Goal: Task Accomplishment & Management: Use online tool/utility

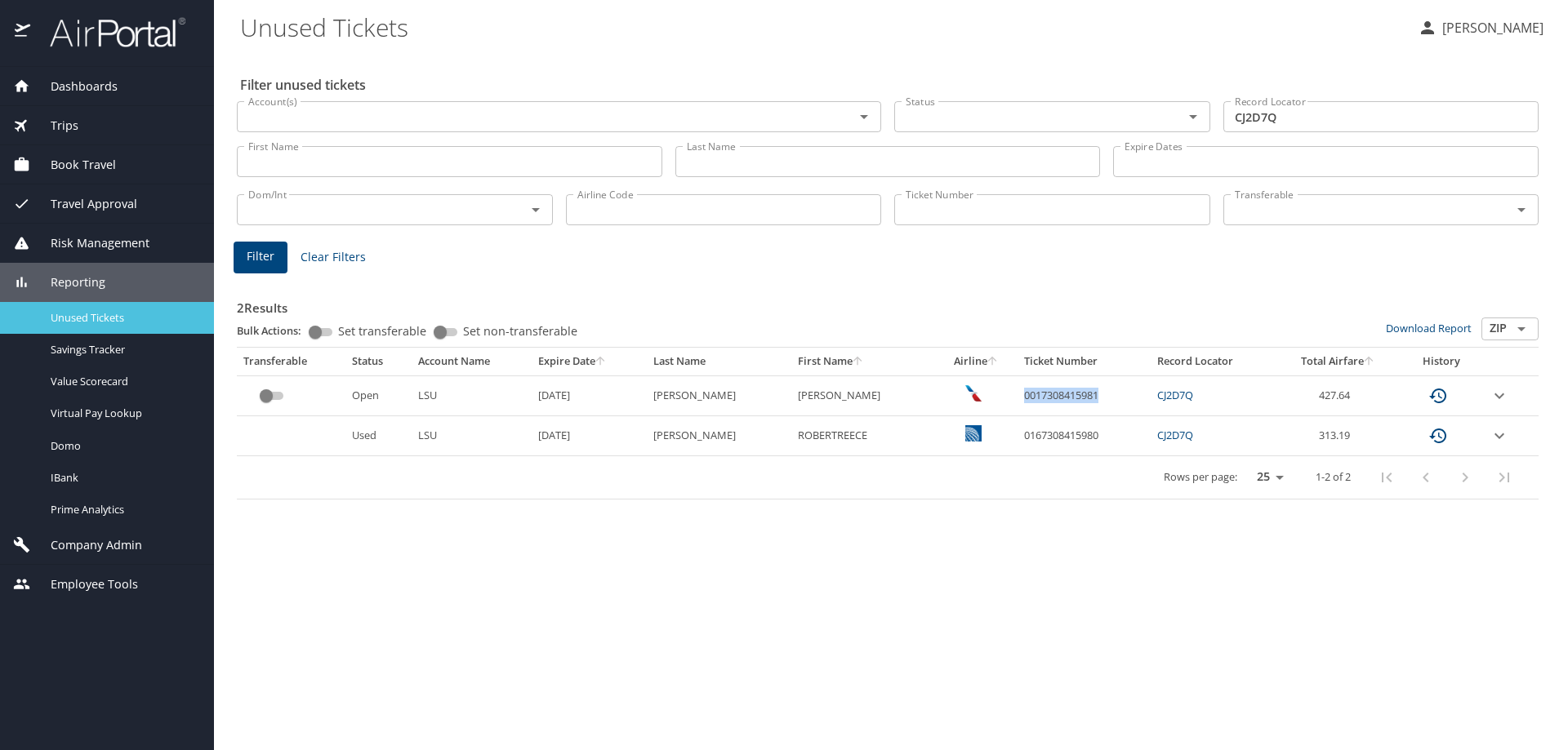
click at [92, 322] on span "Unused Tickets" at bounding box center [123, 318] width 143 height 16
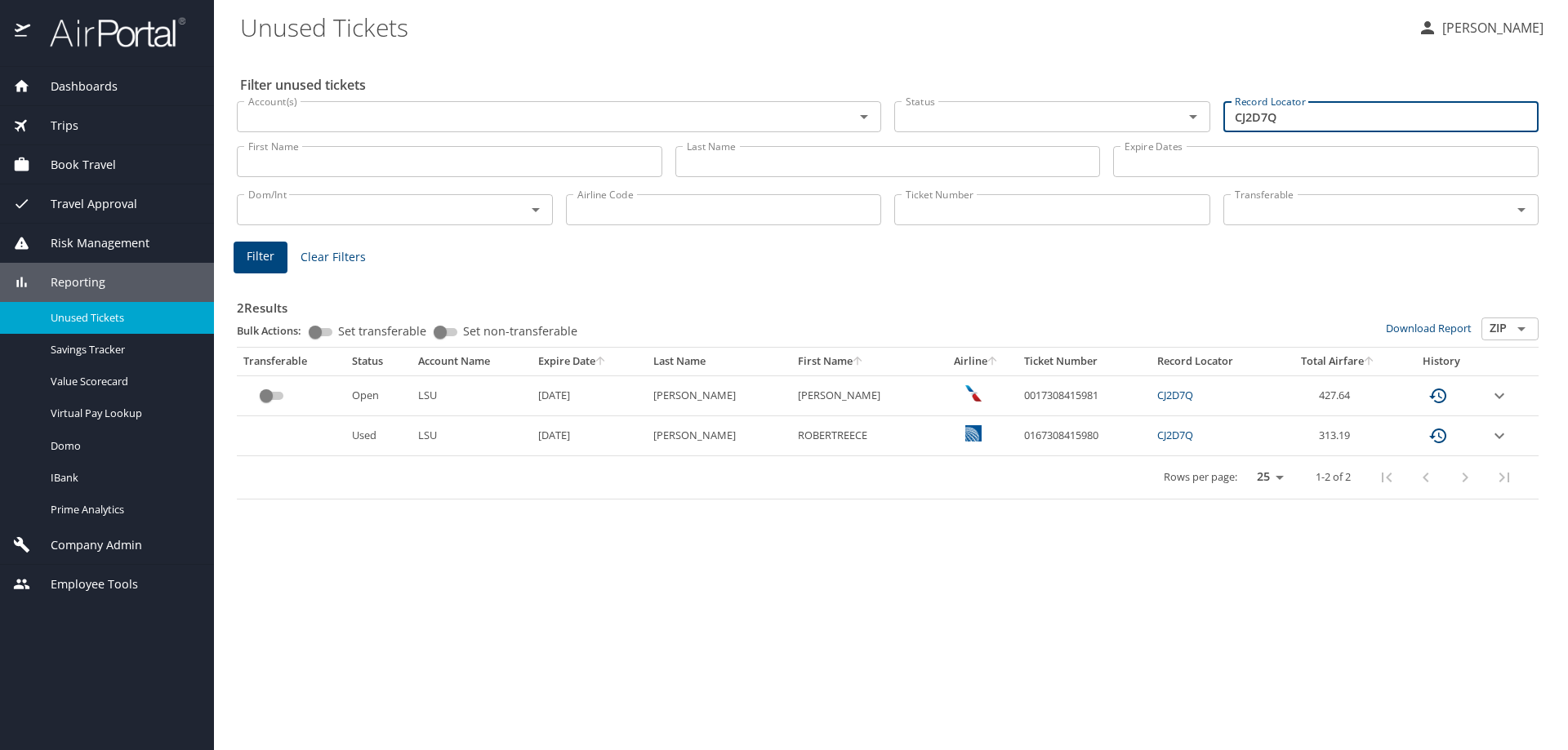
drag, startPoint x: 1365, startPoint y: 121, endPoint x: 1149, endPoint y: 140, distance: 216.8
click at [1149, 140] on div "Filter unused tickets Account(s) Account(s) Status Status Record Locator CJ2D7Q…" at bounding box center [891, 401] width 1302 height 698
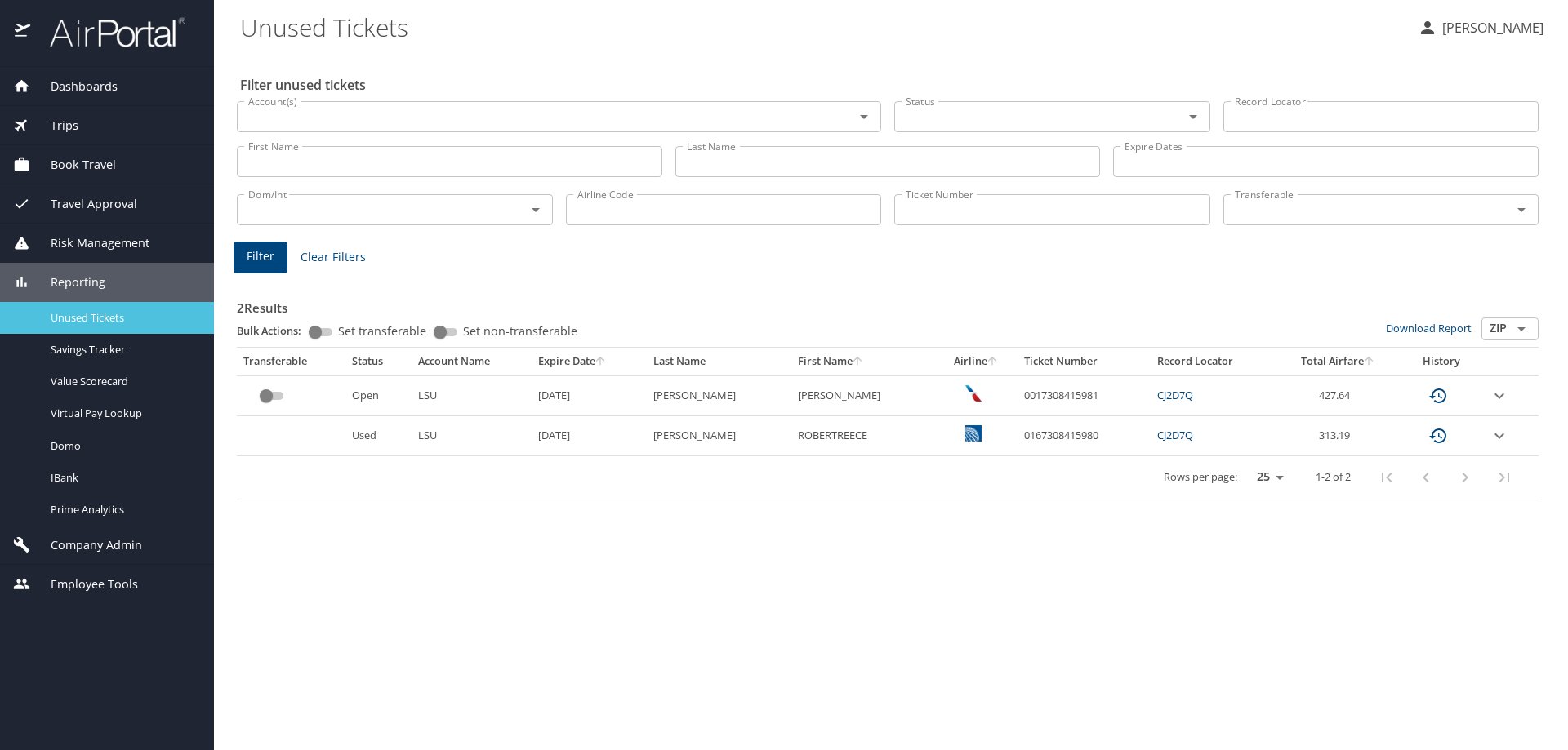
click at [101, 321] on span "Unused Tickets" at bounding box center [123, 318] width 143 height 16
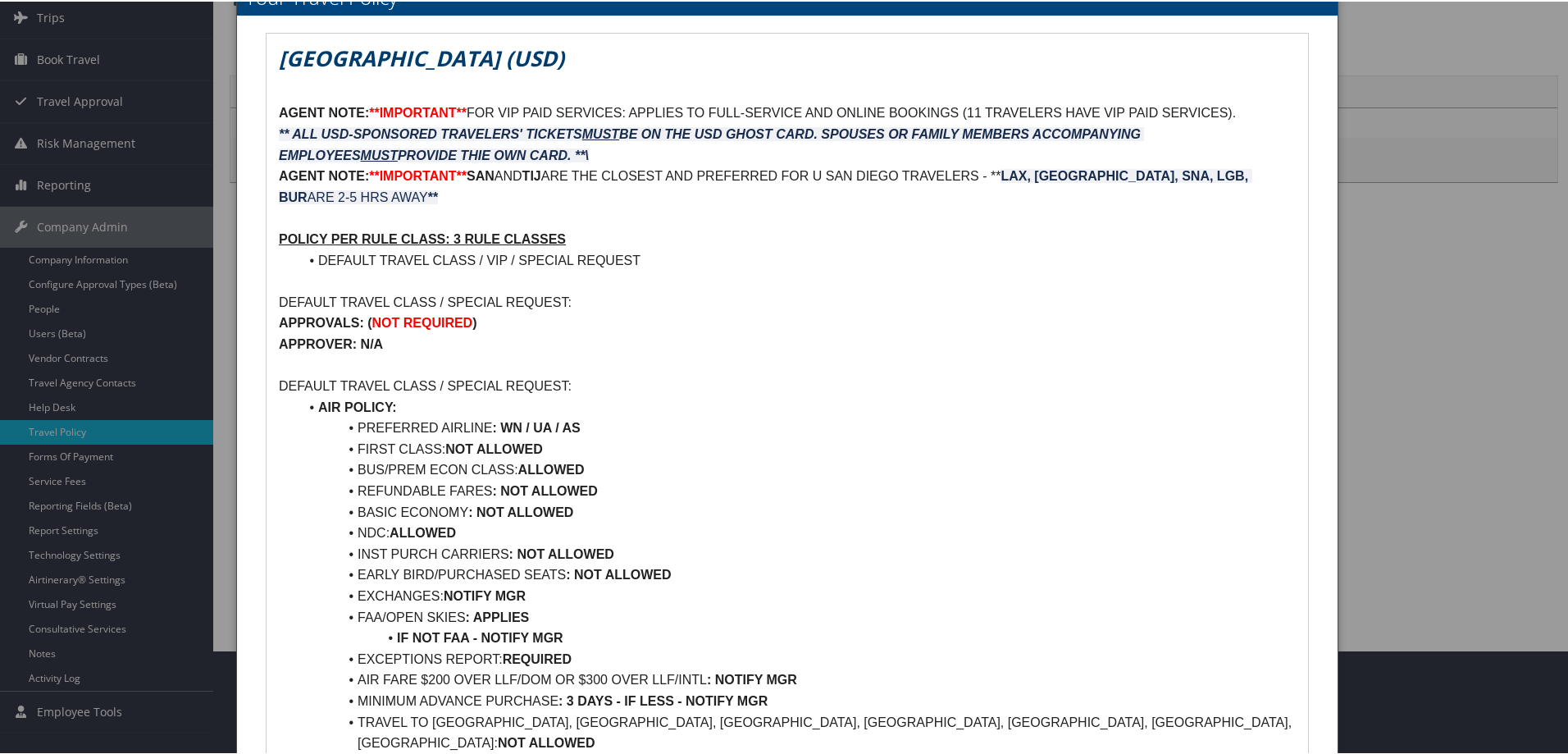
scroll to position [246, 0]
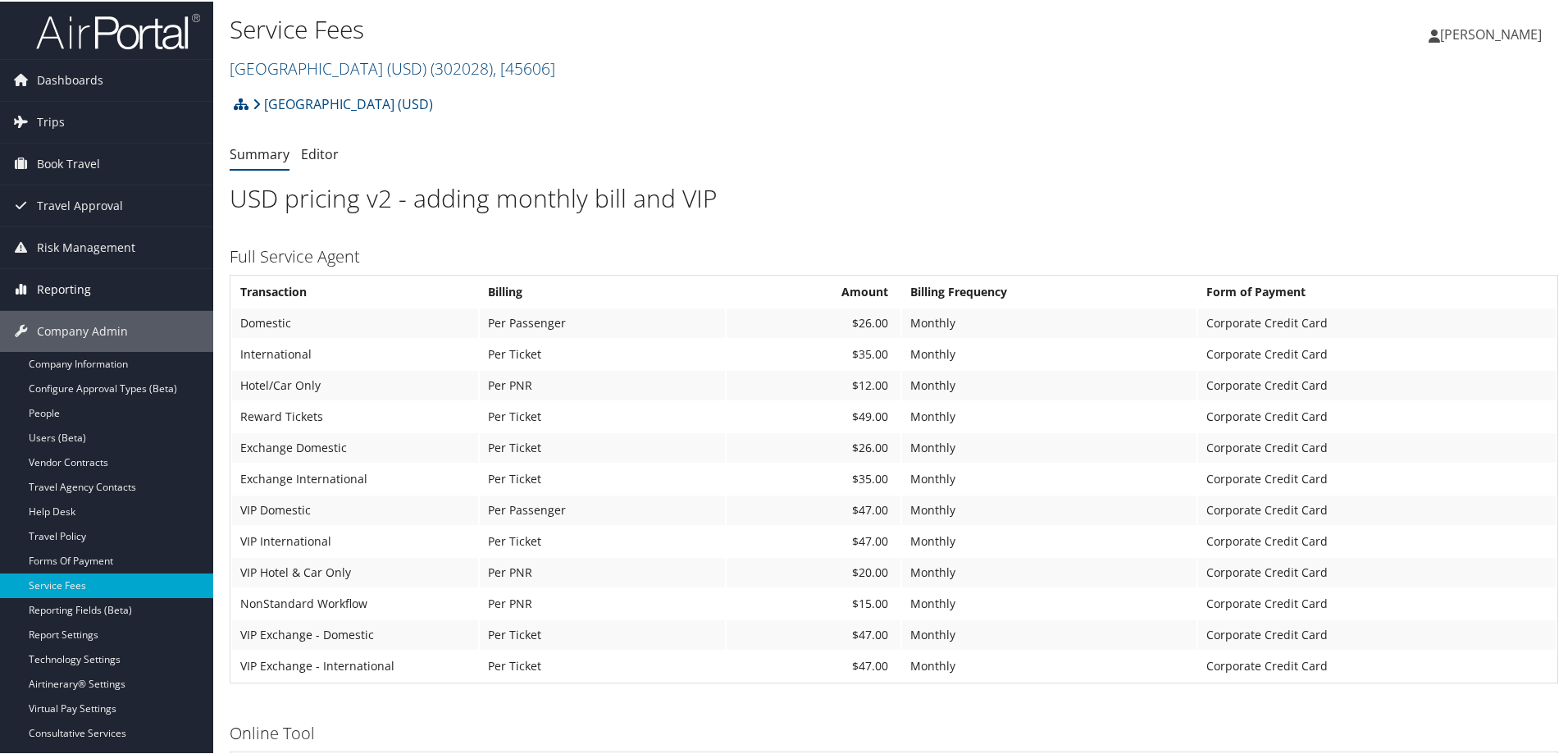
click at [57, 294] on span "Reporting" at bounding box center [64, 288] width 54 height 41
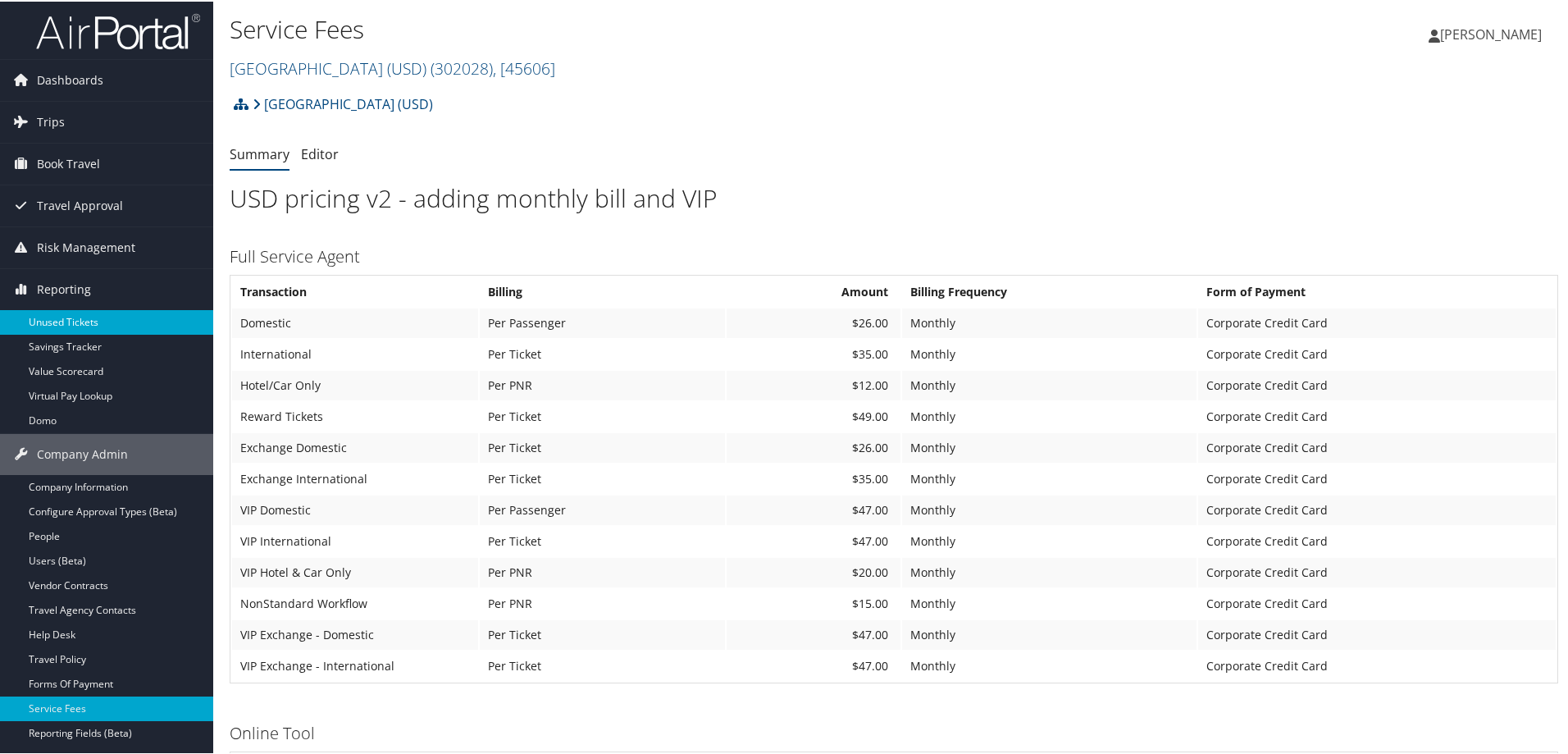
click at [70, 321] on link "Unused Tickets" at bounding box center [107, 321] width 214 height 24
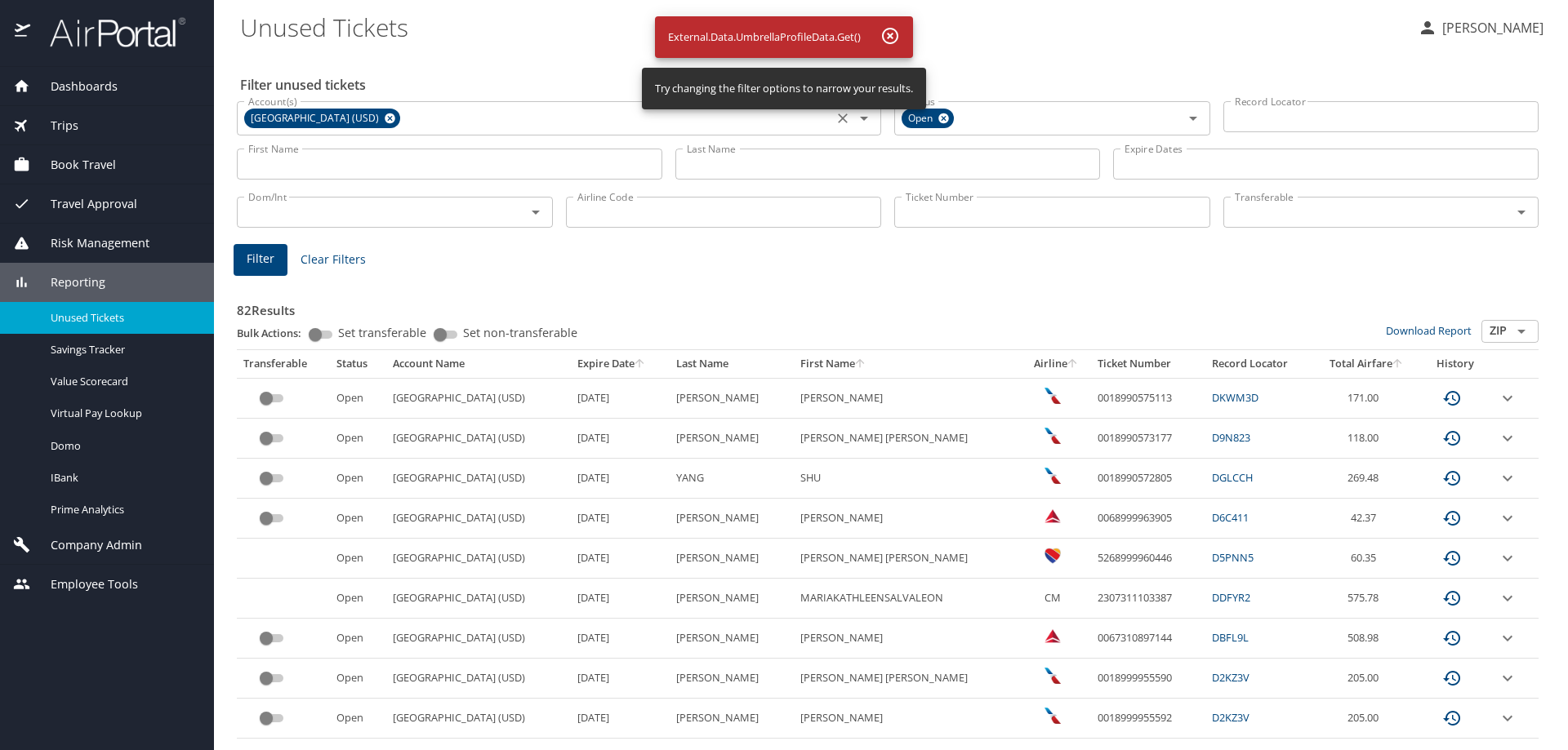
click at [394, 115] on icon at bounding box center [390, 118] width 10 height 10
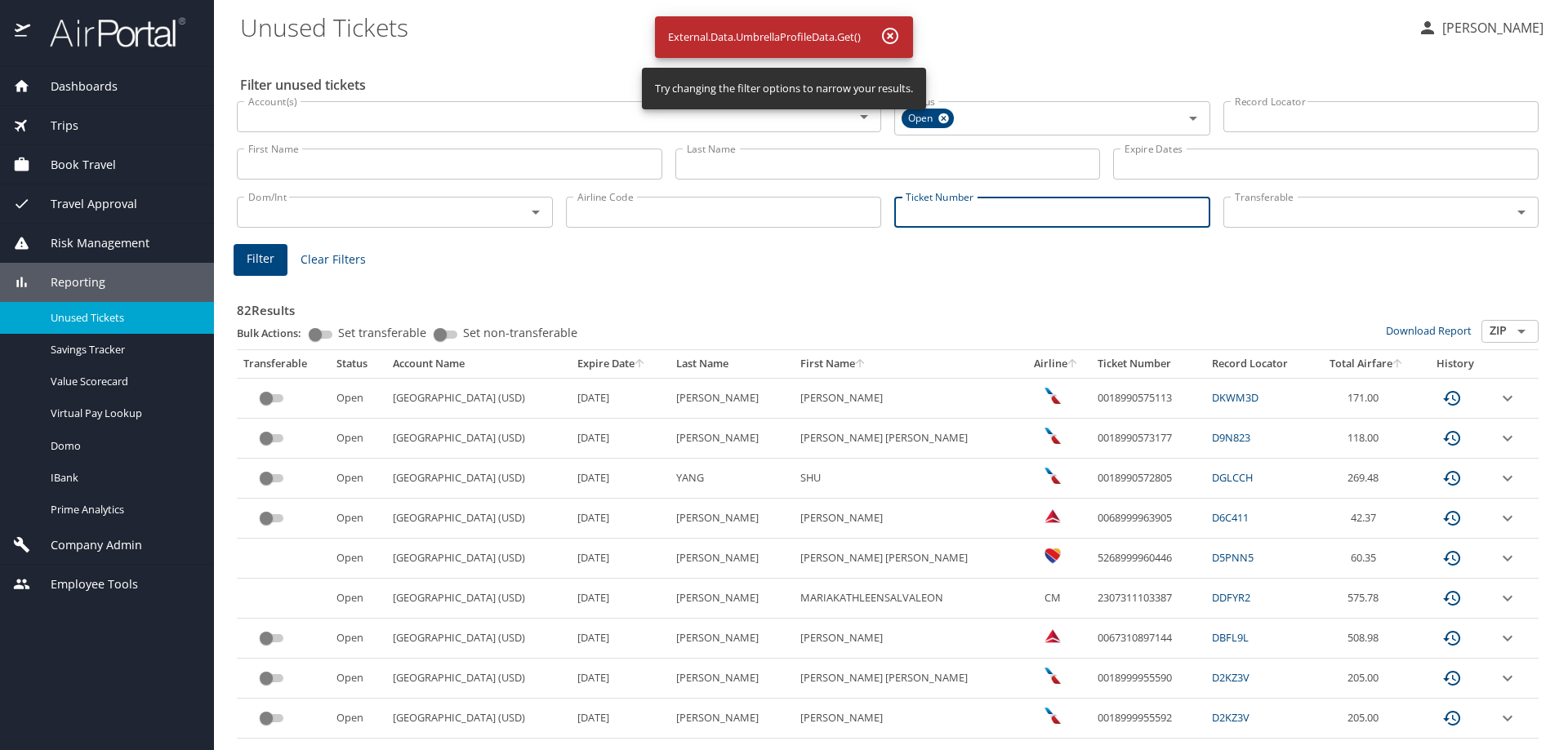
click at [935, 216] on input "Ticket Number" at bounding box center [1052, 213] width 316 height 31
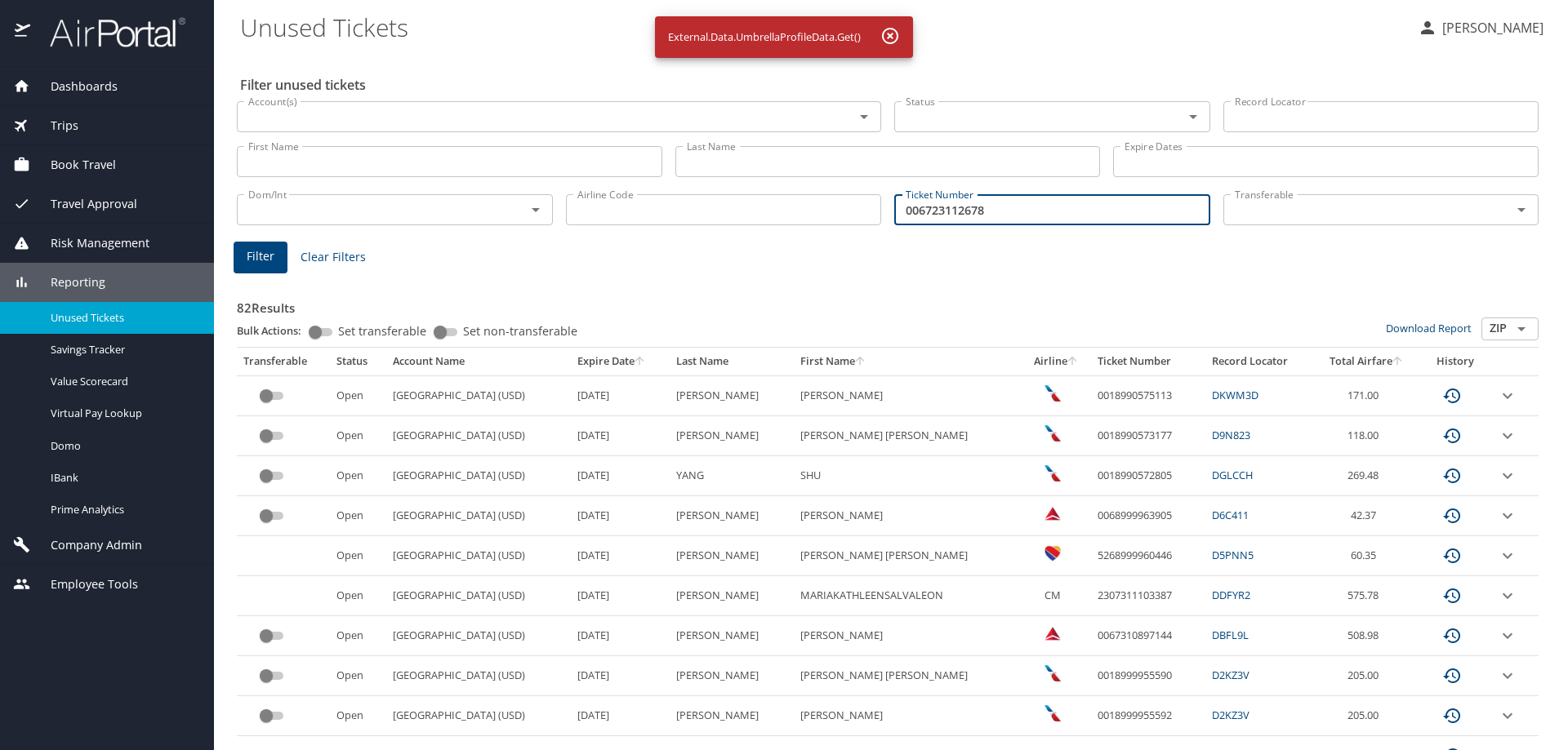
click at [255, 258] on span "Filter" at bounding box center [260, 257] width 28 height 21
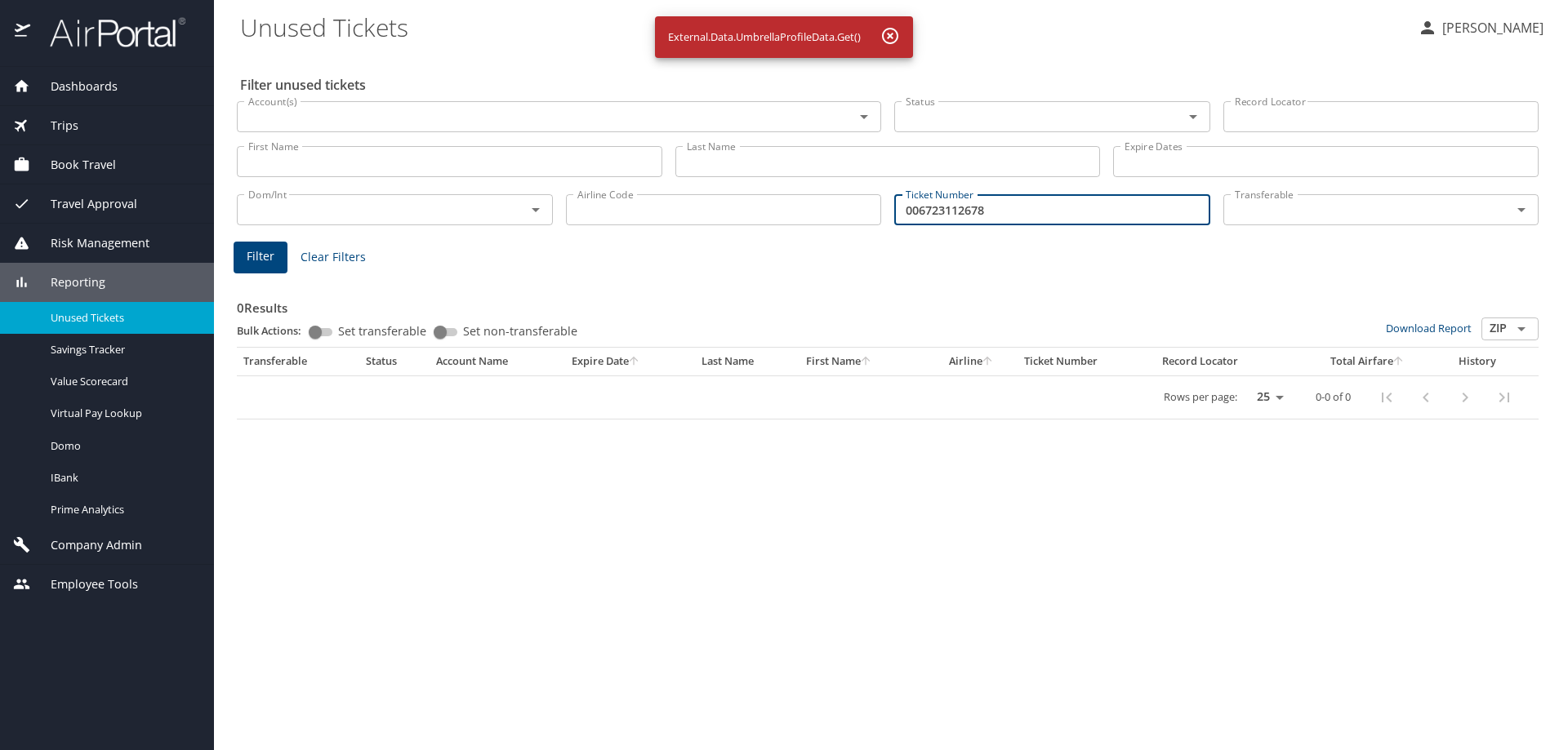
drag, startPoint x: 1013, startPoint y: 211, endPoint x: 843, endPoint y: 212, distance: 170.0
click at [844, 211] on div "Dom/Int Dom/Int Airline Code Airline Code Ticket Number 006723112678 Ticket Num…" at bounding box center [887, 208] width 1315 height 54
type input "0067231126078"
click at [267, 258] on span "Filter" at bounding box center [260, 257] width 28 height 21
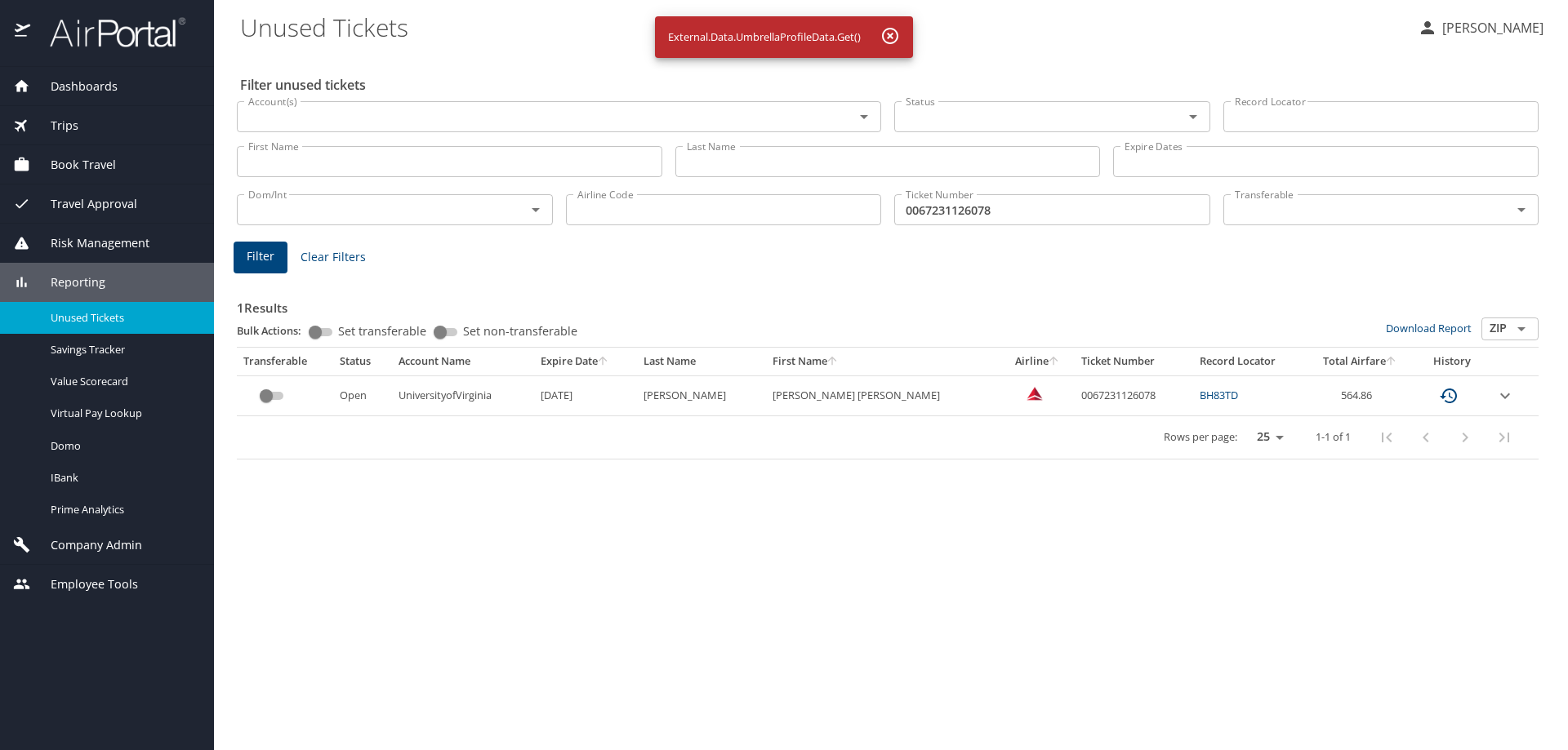
click at [48, 587] on span "Employee Tools" at bounding box center [84, 584] width 108 height 18
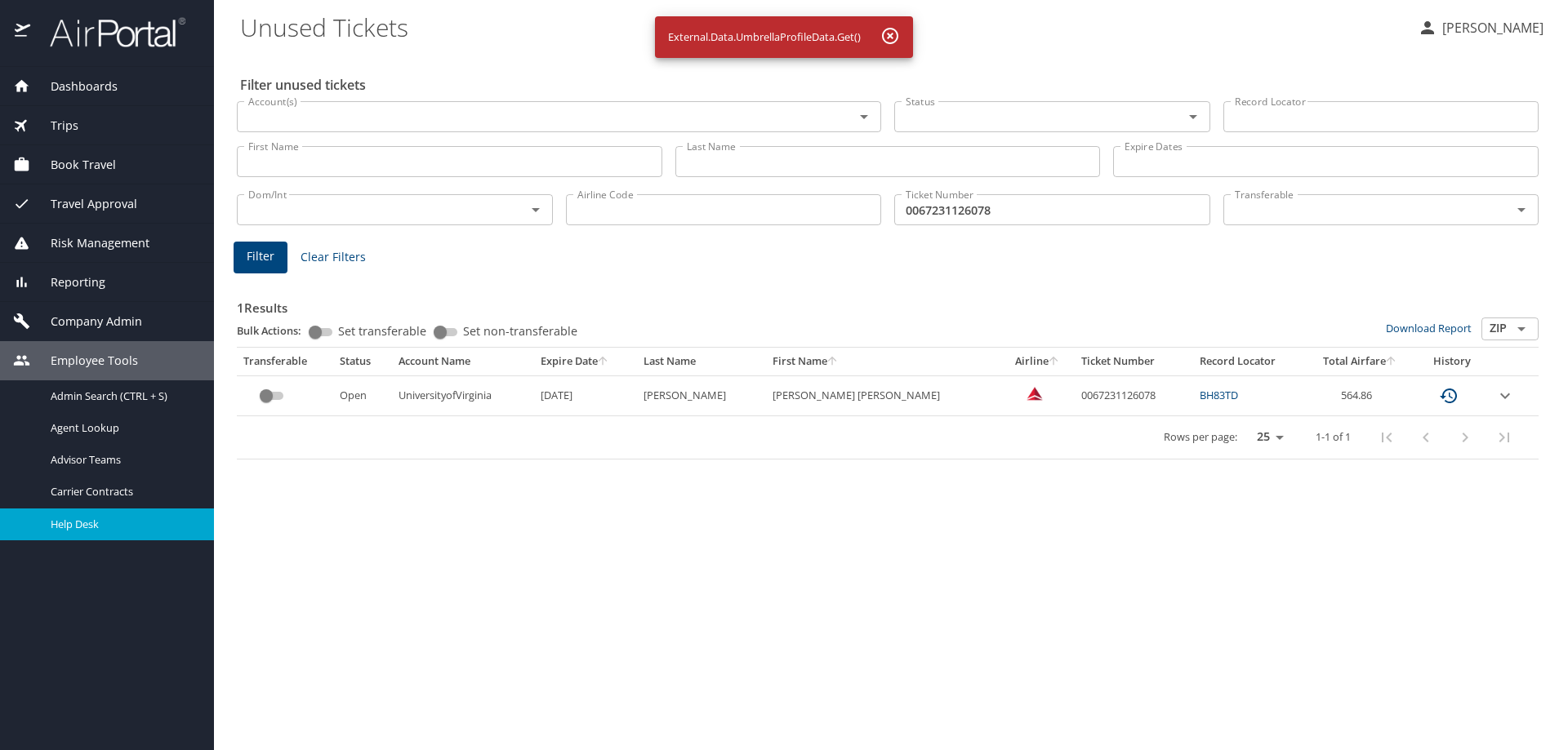
click at [87, 529] on span "Help Desk" at bounding box center [123, 524] width 143 height 16
